Goal: Task Accomplishment & Management: Use online tool/utility

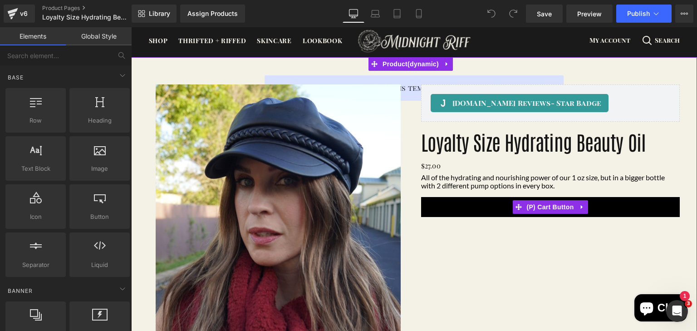
scroll to position [16, 0]
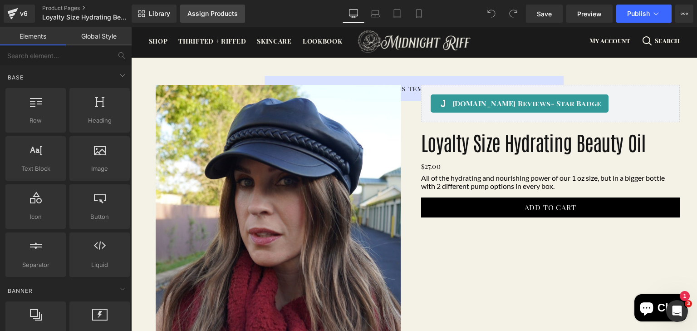
click at [226, 12] on div "Assign Products" at bounding box center [212, 13] width 50 height 7
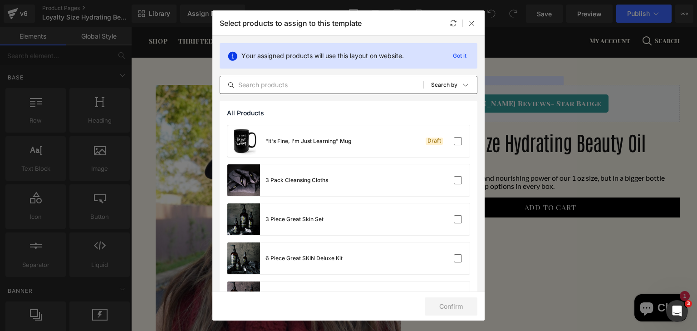
click at [313, 85] on input "text" at bounding box center [321, 84] width 203 height 11
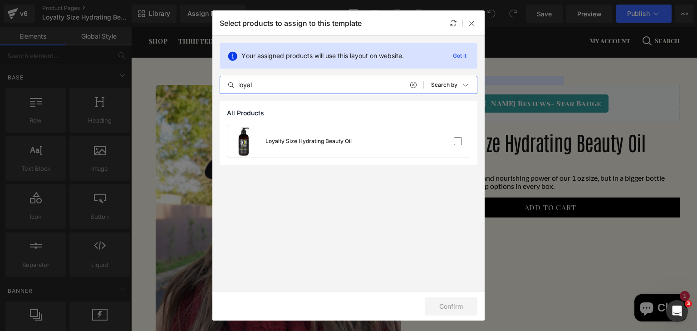
type input "loyal"
click at [479, 20] on div "Select products to assign to this template" at bounding box center [348, 22] width 272 height 25
click at [477, 22] on div "Select products to assign to this template" at bounding box center [348, 22] width 272 height 25
click at [474, 24] on icon at bounding box center [471, 23] width 7 height 7
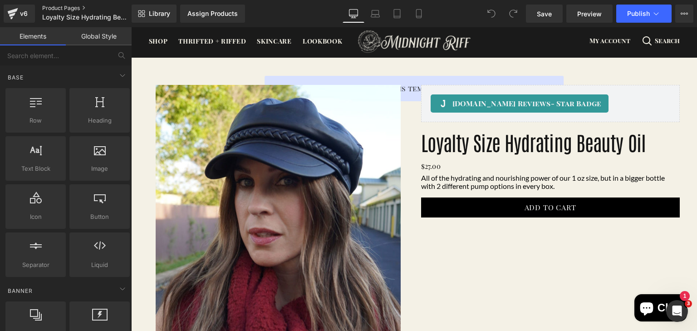
click at [50, 5] on link "Product Pages" at bounding box center [94, 8] width 104 height 7
